Goal: Task Accomplishment & Management: Use online tool/utility

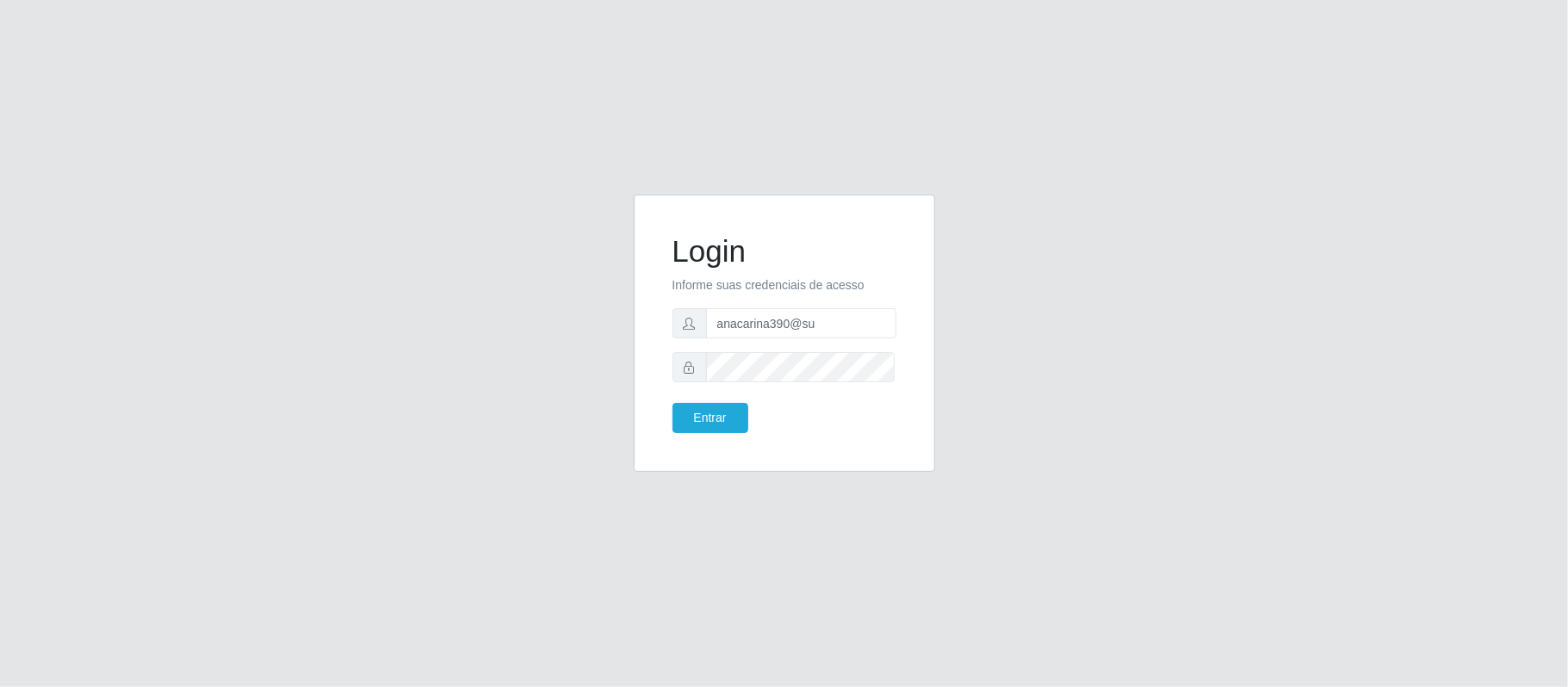
drag, startPoint x: 820, startPoint y: 321, endPoint x: 800, endPoint y: 319, distance: 20.1
click at [800, 319] on input "anacarina390@su" at bounding box center [801, 323] width 191 height 30
type input "anacarina390@queiroz.com"
click at [725, 418] on button "Entrar" at bounding box center [709, 418] width 75 height 30
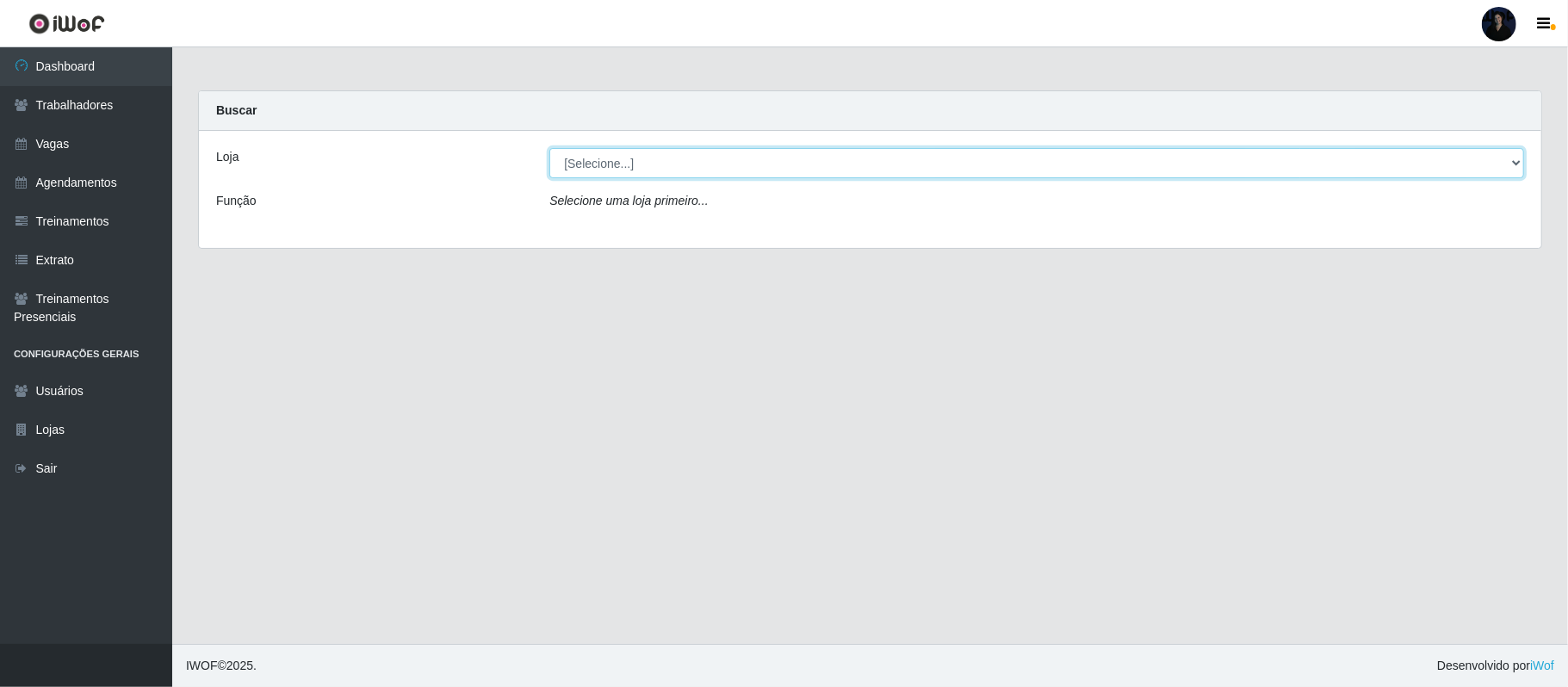
click at [632, 166] on select "[Selecione...] Hiper Queiroz - Alto da Conceição Hiper Queiroz - Boa Vista Hipe…" at bounding box center [1036, 163] width 975 height 30
select select "514"
click at [549, 148] on select "[Selecione...] Hiper Queiroz - Alto da Conceição Hiper Queiroz - Boa Vista Hipe…" at bounding box center [1036, 163] width 975 height 30
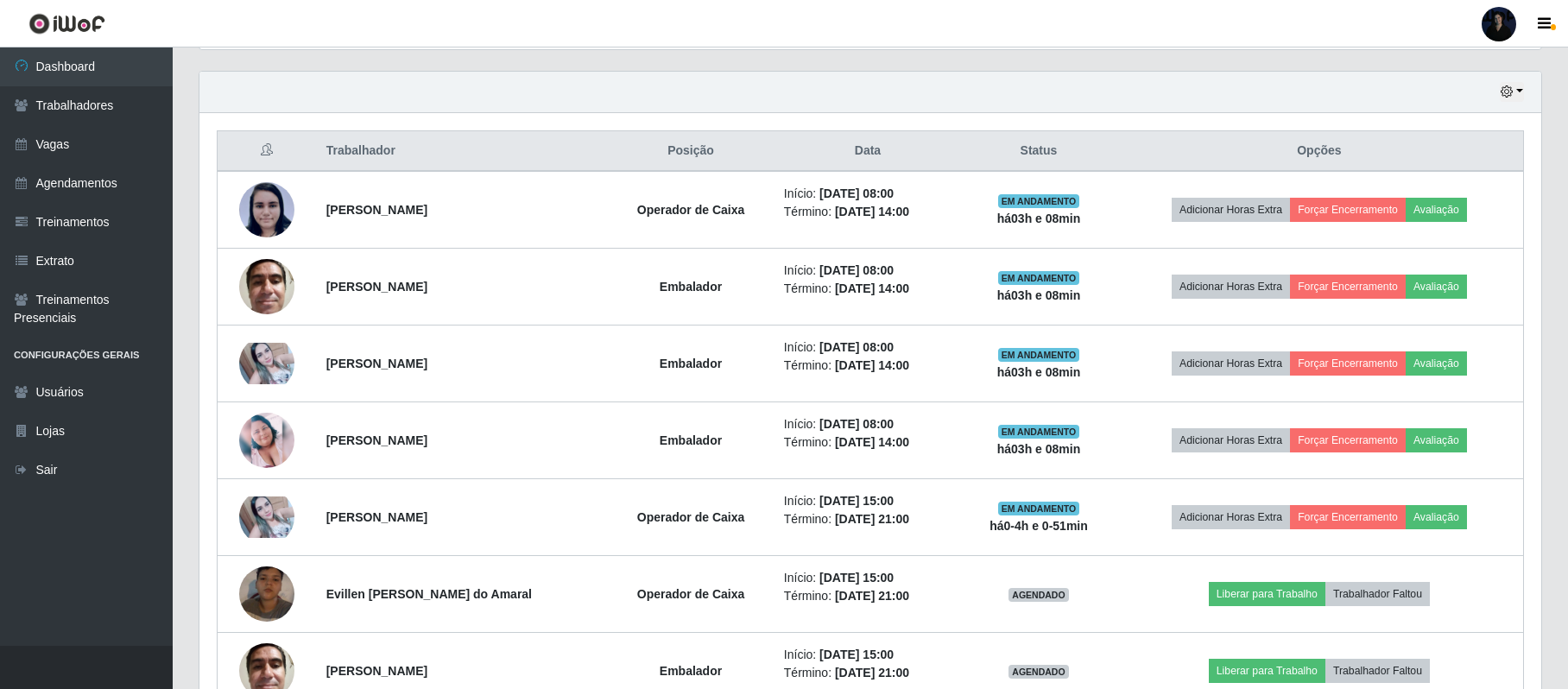
scroll to position [588, 0]
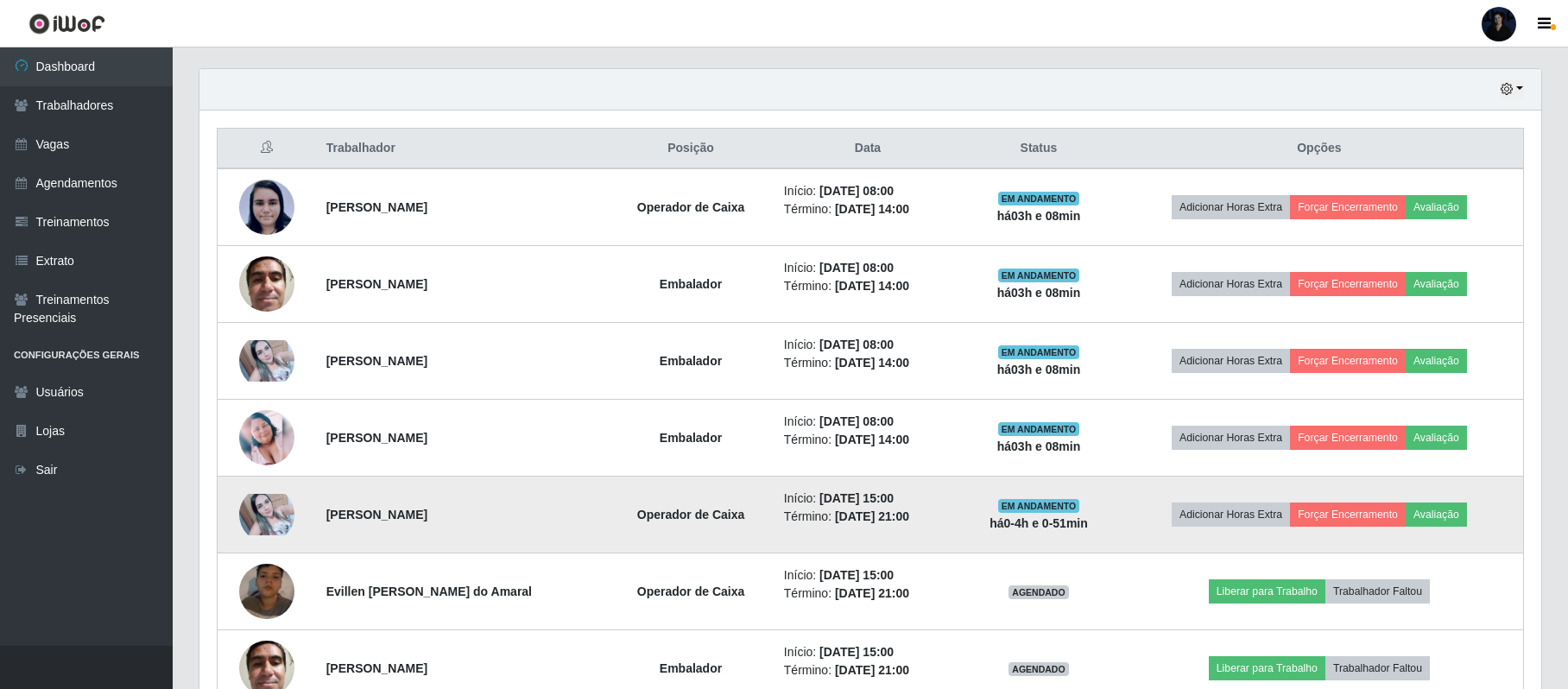
drag, startPoint x: 325, startPoint y: 515, endPoint x: 509, endPoint y: 522, distance: 184.1
click at [509, 522] on td "[PERSON_NAME]" at bounding box center [462, 515] width 292 height 76
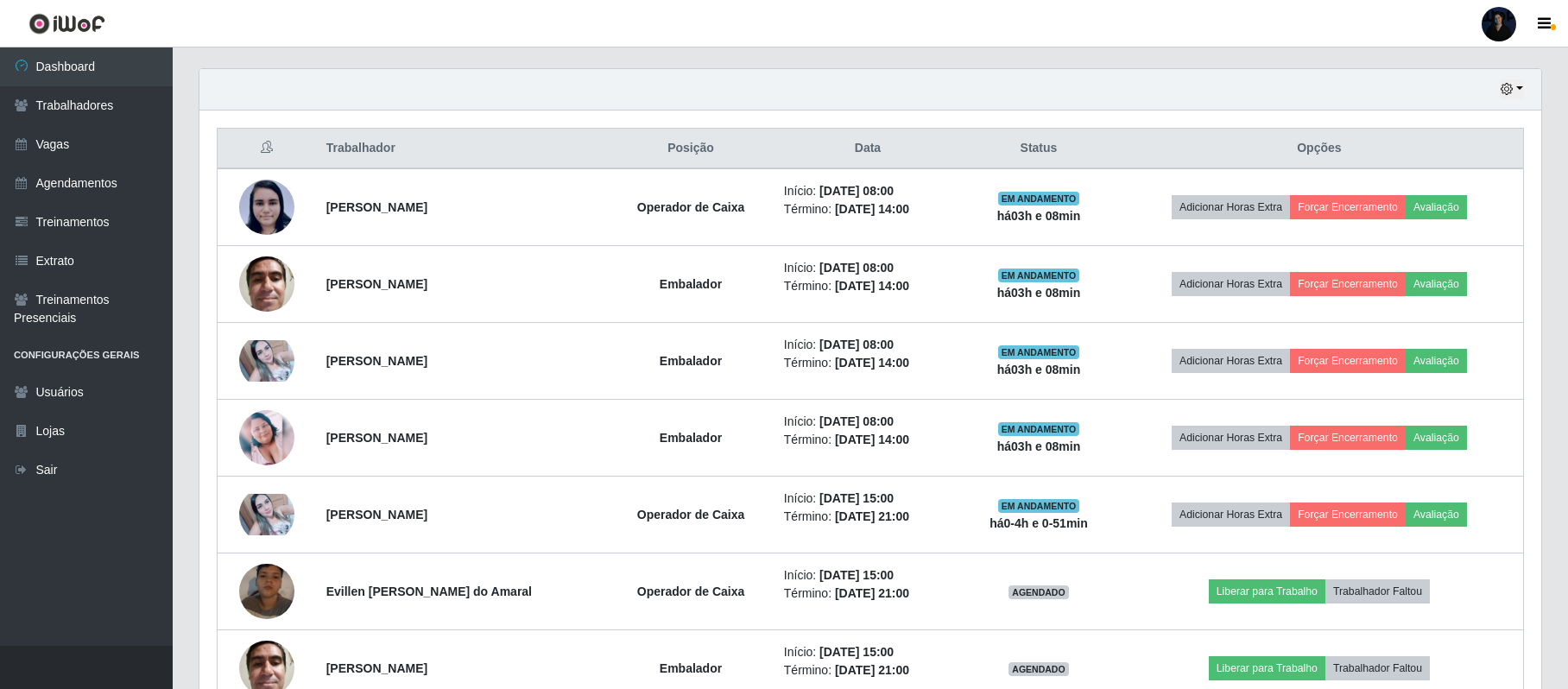
copy strong "[PERSON_NAME]"
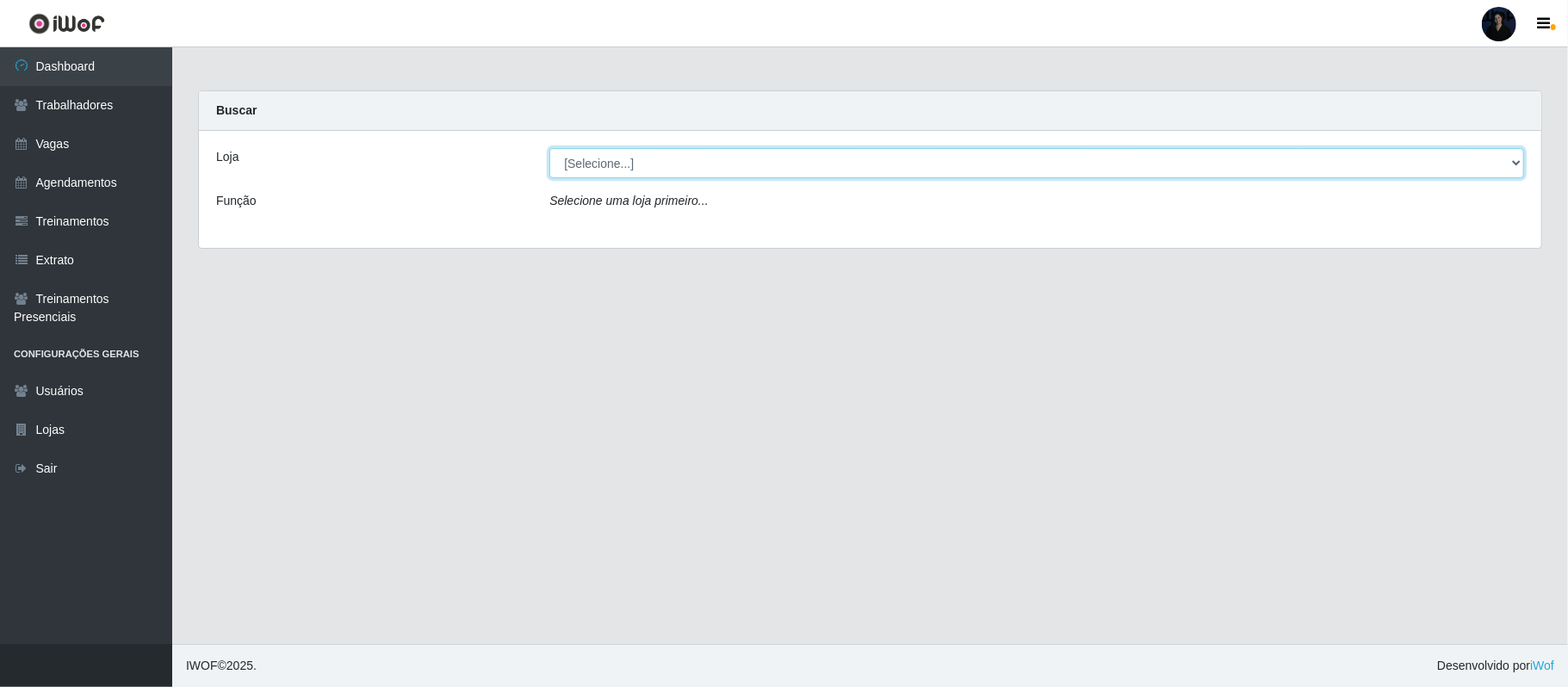
click at [703, 164] on select "[Selecione...] Hiper Queiroz - Alto da Conceição Hiper Queiroz - Boa Vista Hipe…" at bounding box center [1036, 163] width 975 height 30
select select "514"
click at [549, 148] on select "[Selecione...] Hiper Queiroz - Alto da Conceição Hiper Queiroz - Boa Vista Hipe…" at bounding box center [1036, 163] width 975 height 30
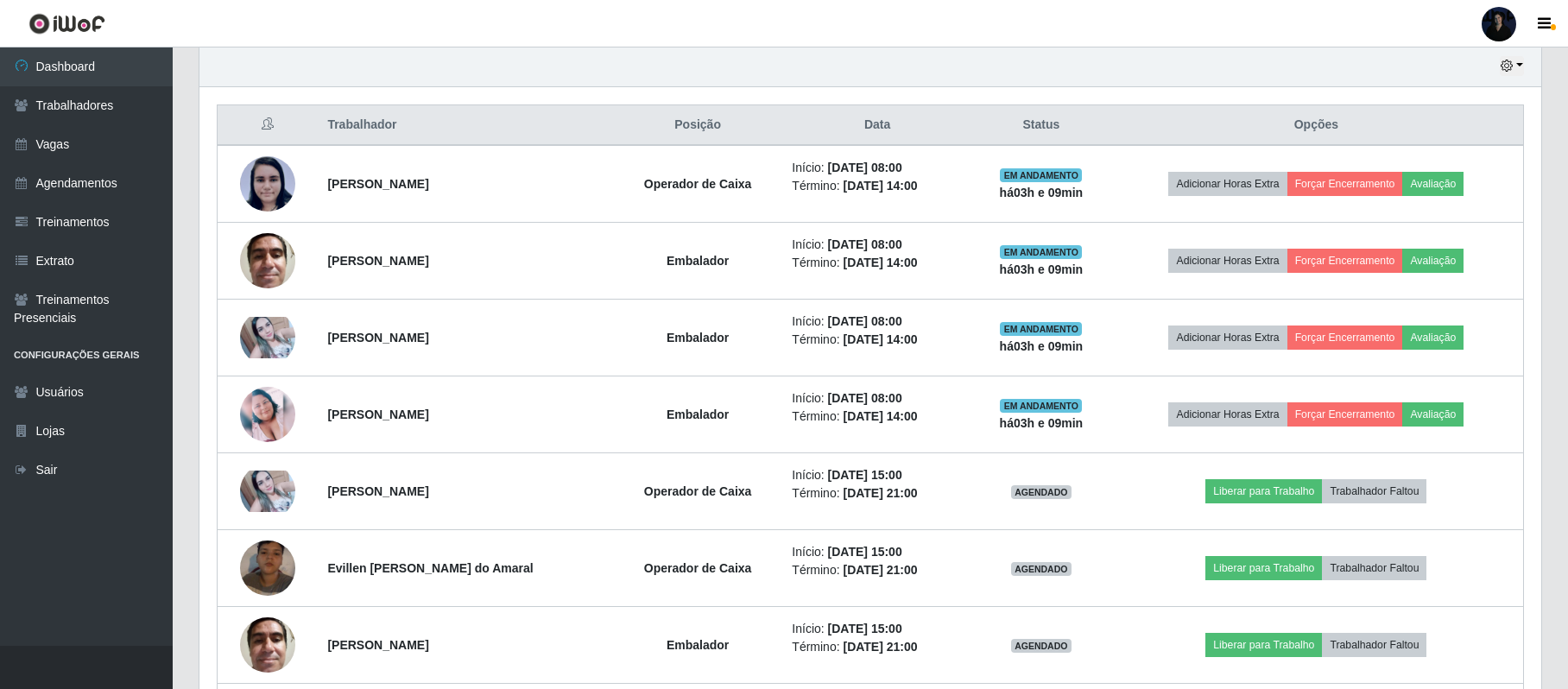
scroll to position [609, 0]
